Goal: Use online tool/utility: Utilize a website feature to perform a specific function

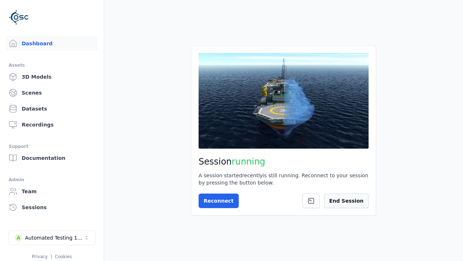
click at [348, 199] on button "End Session" at bounding box center [346, 200] width 45 height 14
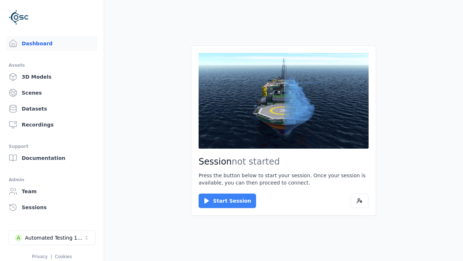
click at [223, 201] on button "Start Session" at bounding box center [228, 200] width 58 height 14
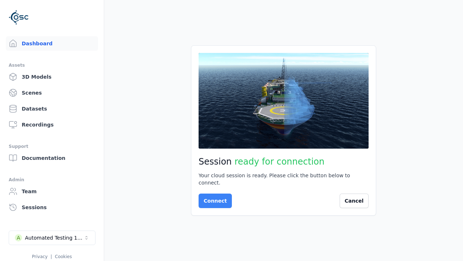
click at [213, 197] on button "Connect" at bounding box center [215, 200] width 33 height 14
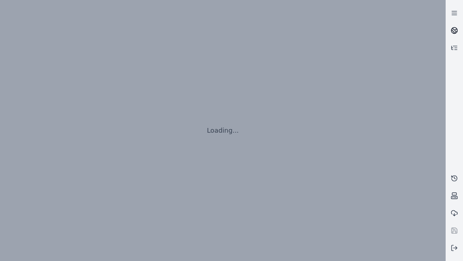
click at [455, 30] on icon at bounding box center [455, 29] width 4 height 3
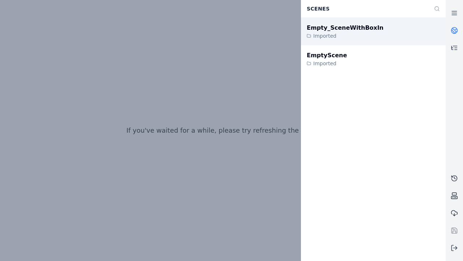
click at [338, 28] on div "Empty_SceneWithBoxIn" at bounding box center [345, 28] width 77 height 9
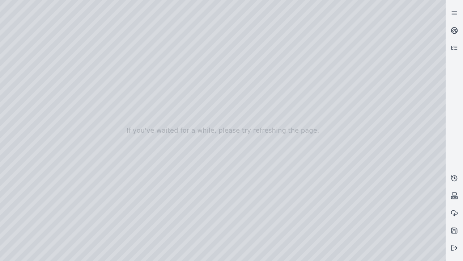
click at [21, 54] on div at bounding box center [223, 130] width 446 height 261
click at [30, 77] on div at bounding box center [223, 130] width 446 height 261
click at [117, 122] on div at bounding box center [223, 130] width 446 height 261
